Goal: Task Accomplishment & Management: Manage account settings

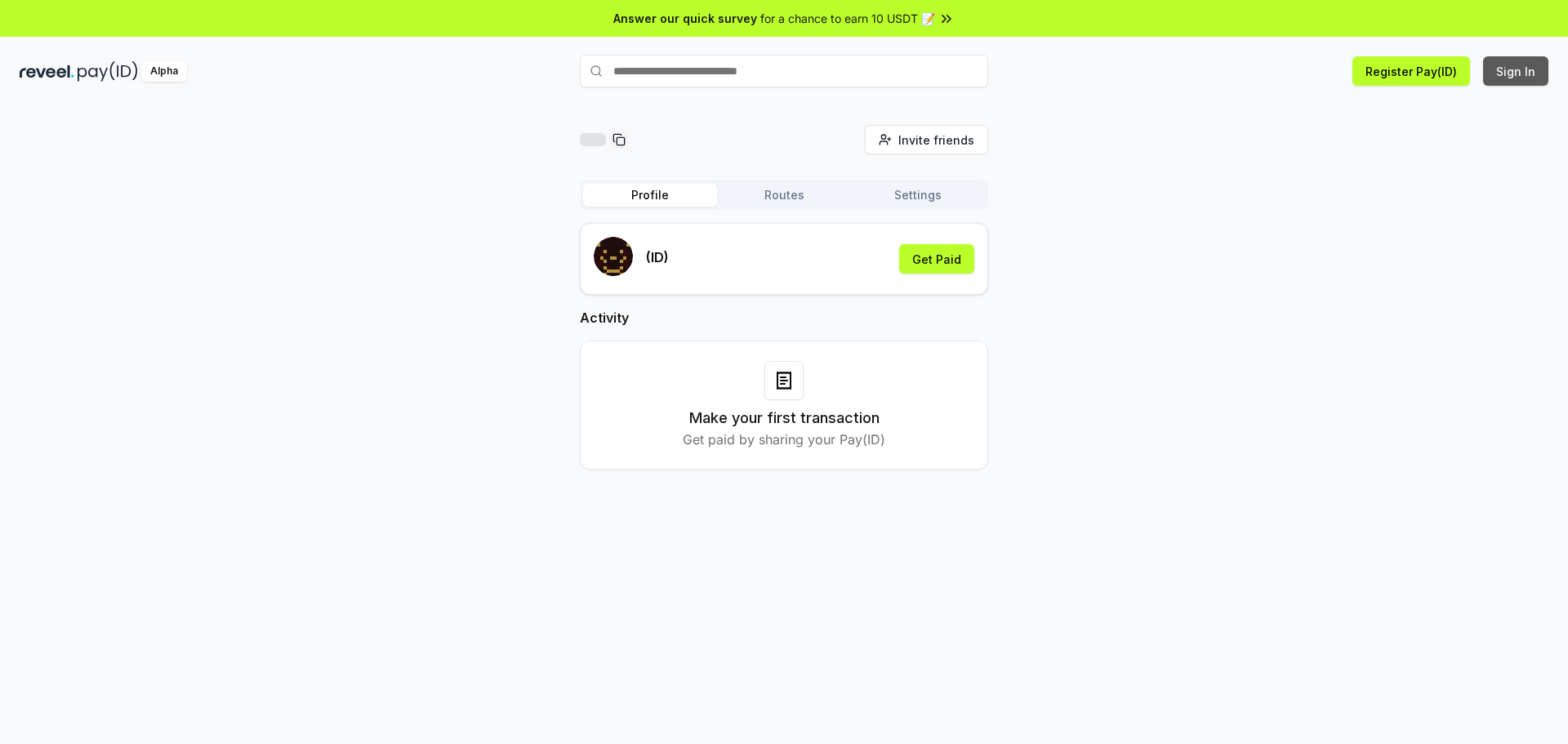
click at [1526, 75] on button "Sign In" at bounding box center [1516, 71] width 66 height 29
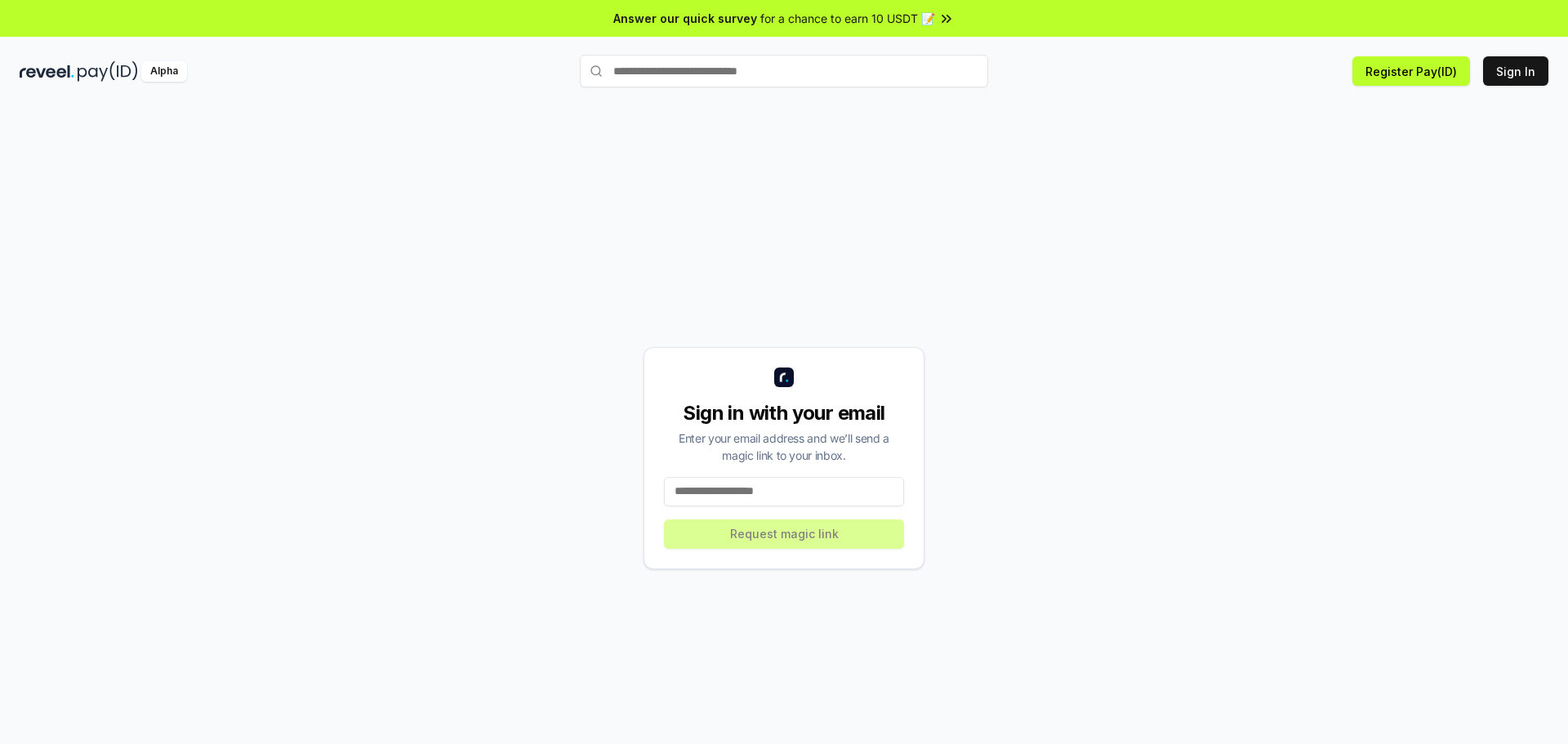
click at [794, 499] on input at bounding box center [784, 491] width 240 height 29
type input "**********"
click at [743, 544] on button "Request magic link" at bounding box center [784, 534] width 240 height 29
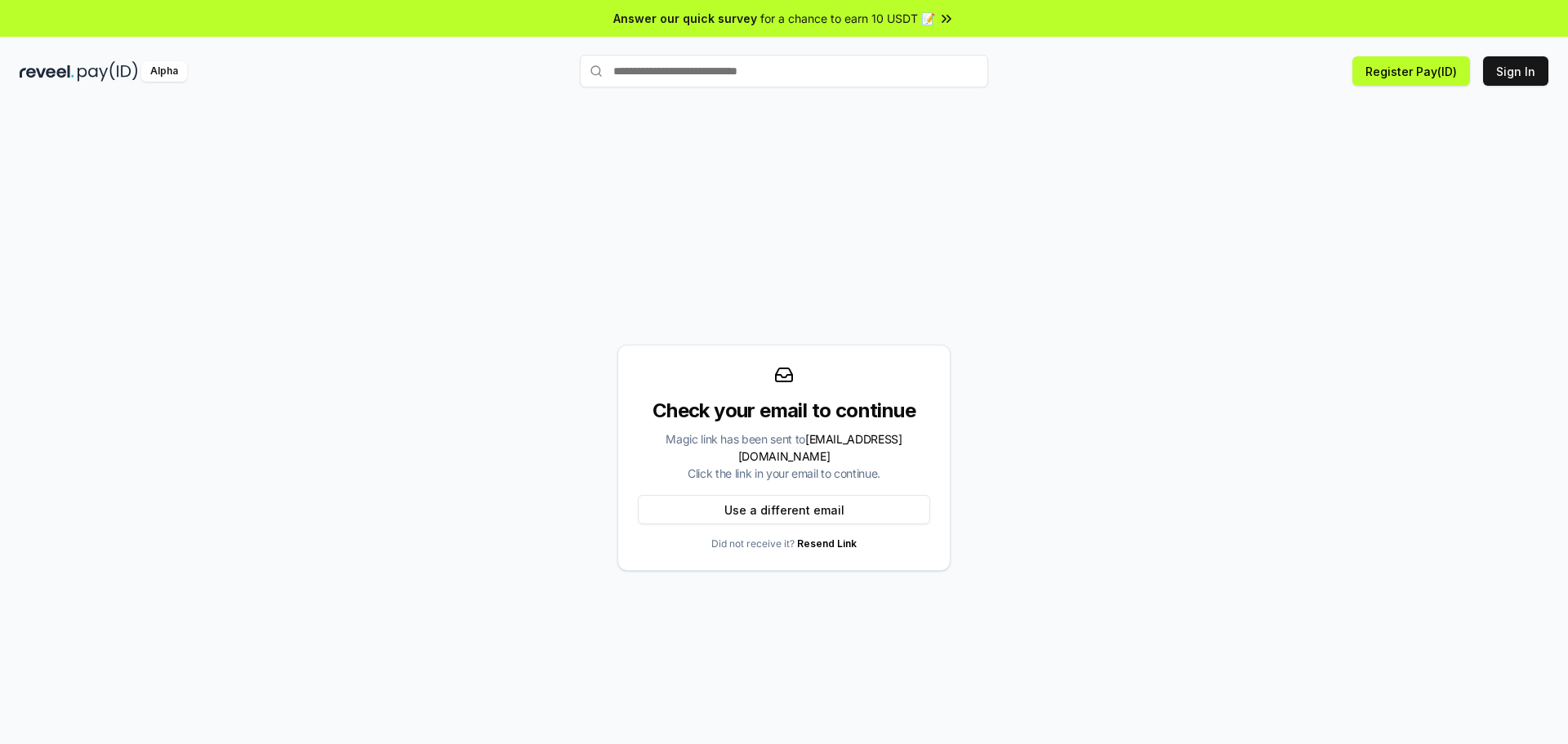
click at [700, 307] on div "Check your email to continue Magic link has been sent to 2363773555@qq.com Clic…" at bounding box center [784, 457] width 1529 height 666
drag, startPoint x: 247, startPoint y: 274, endPoint x: 264, endPoint y: 242, distance: 36.2
click at [244, 274] on div "Check your email to continue Magic link has been sent to 2363773555@qq.com Clic…" at bounding box center [784, 457] width 1529 height 666
click at [681, 78] on input "text" at bounding box center [784, 71] width 408 height 32
